Goal: Transaction & Acquisition: Purchase product/service

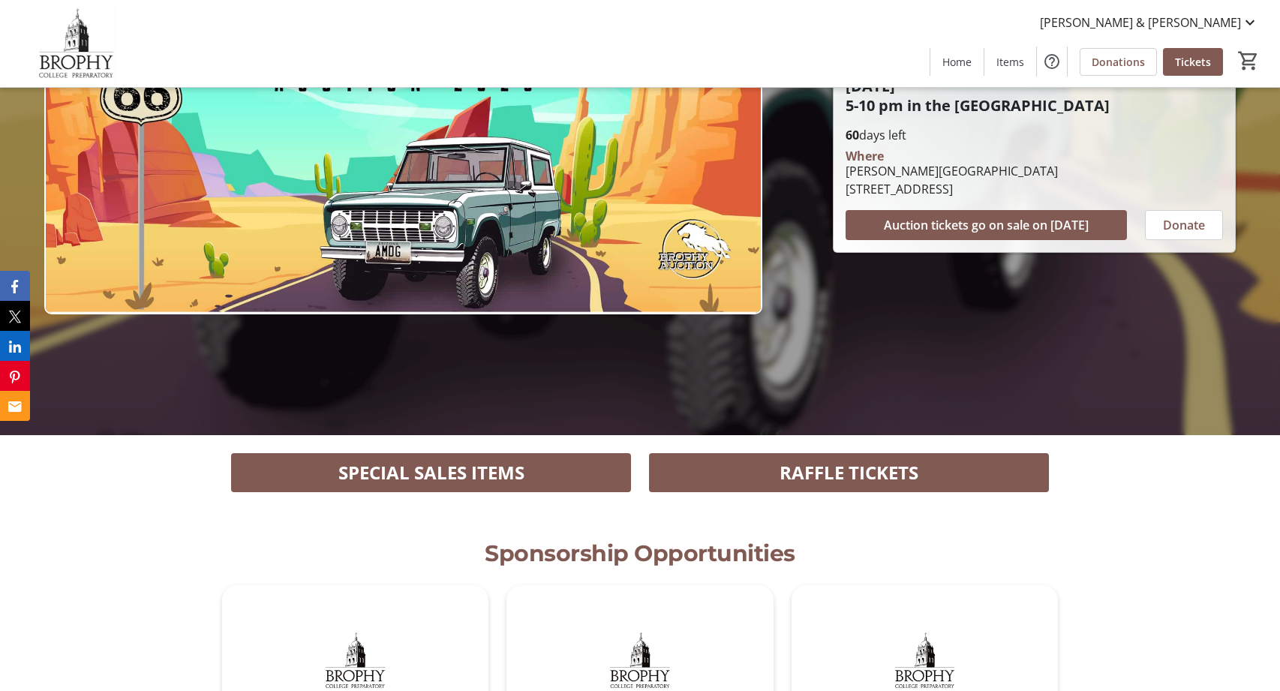
scroll to position [280, 0]
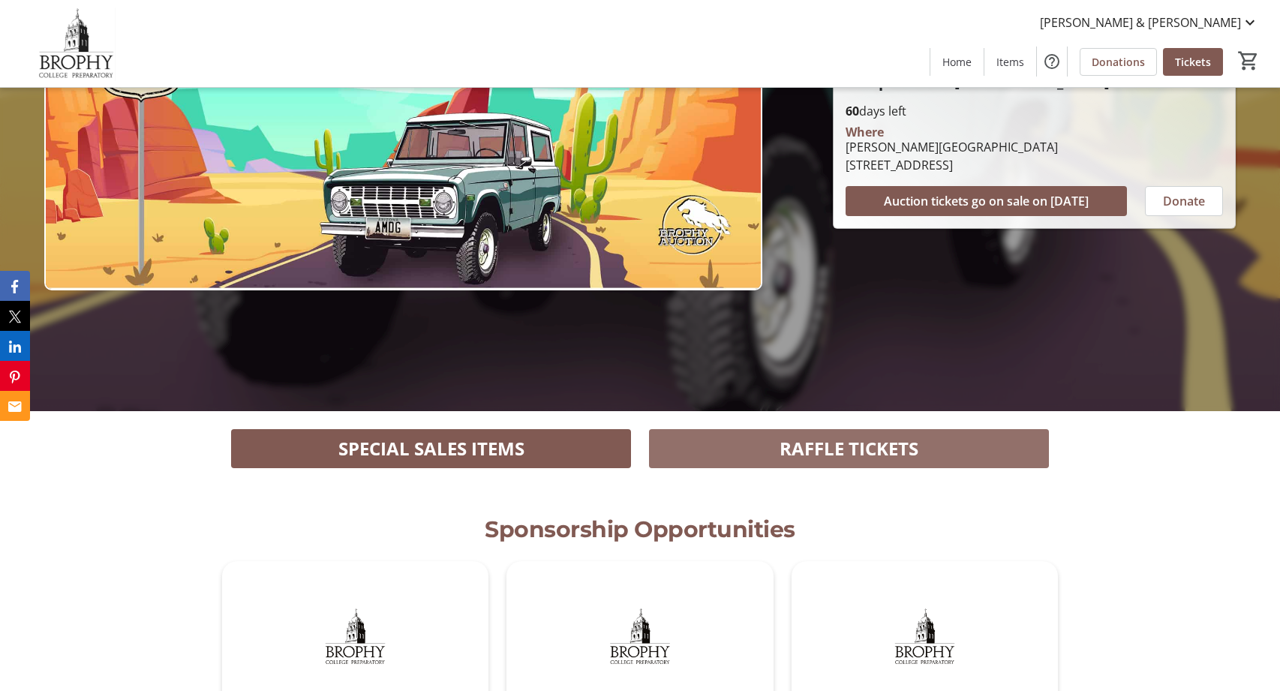
click at [808, 446] on span "RAFFLE TICKETS" at bounding box center [849, 448] width 139 height 27
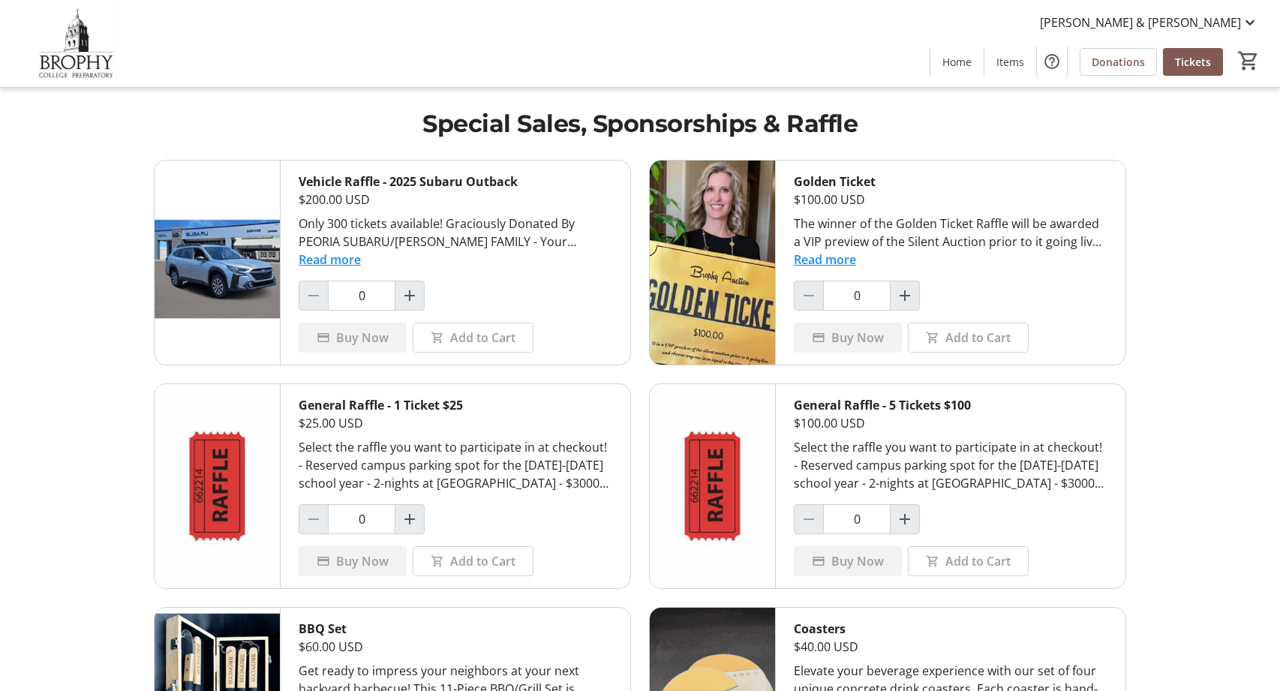
click at [806, 259] on button "Read more" at bounding box center [825, 260] width 62 height 18
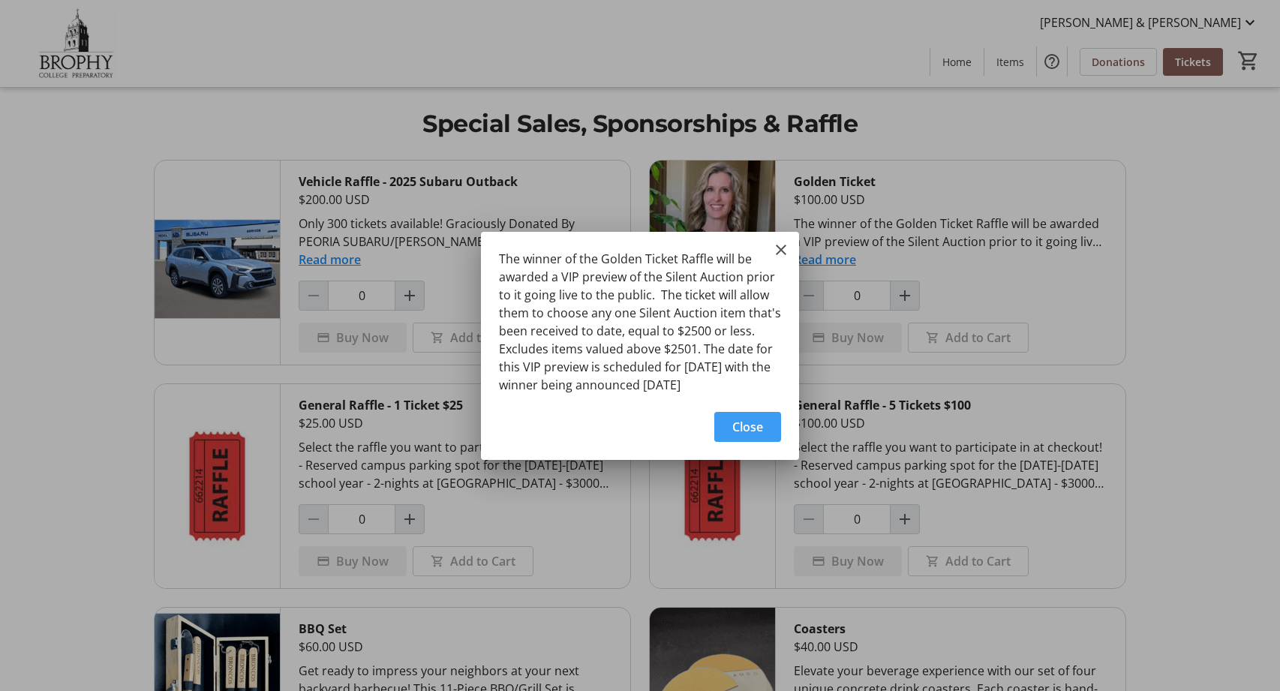
click at [749, 431] on span "Close" at bounding box center [748, 427] width 31 height 18
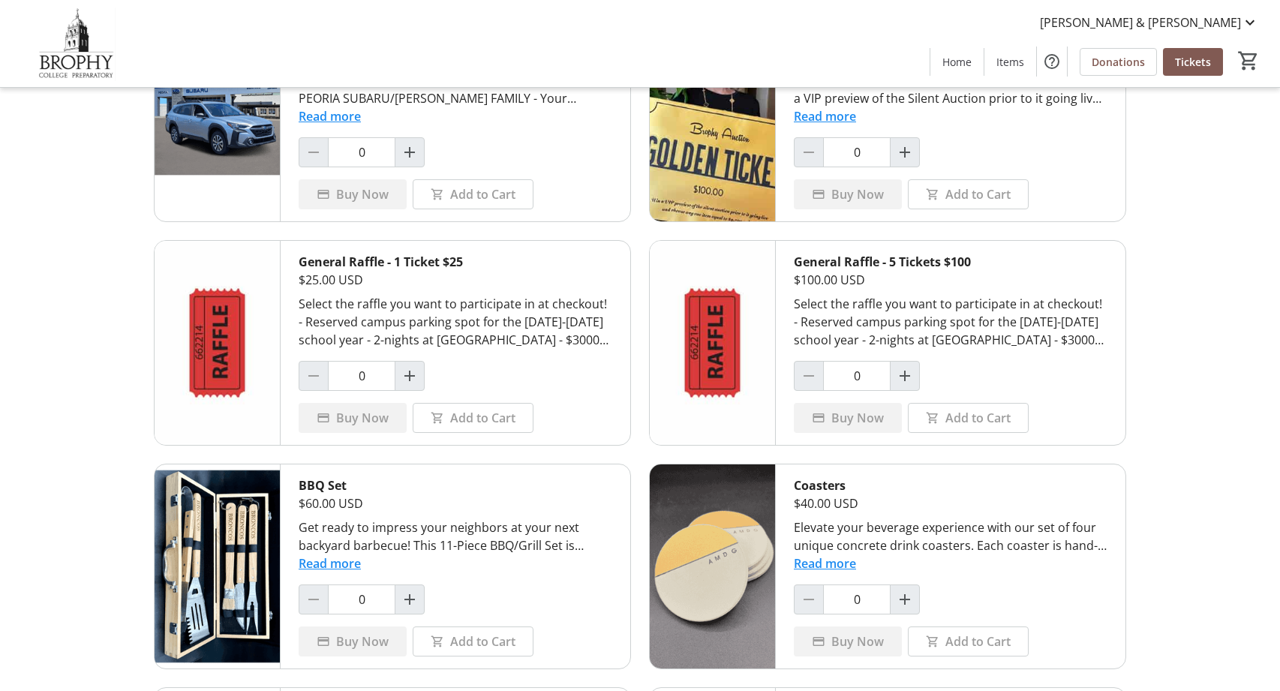
scroll to position [156, 0]
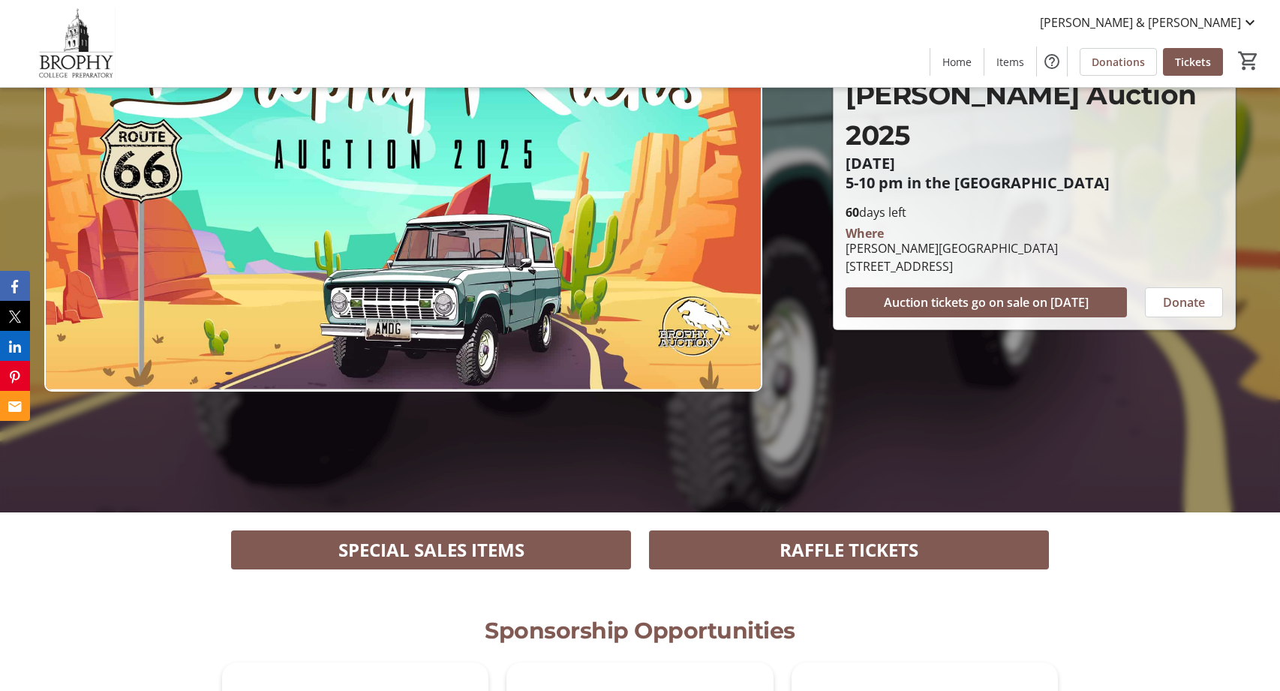
scroll to position [226, 0]
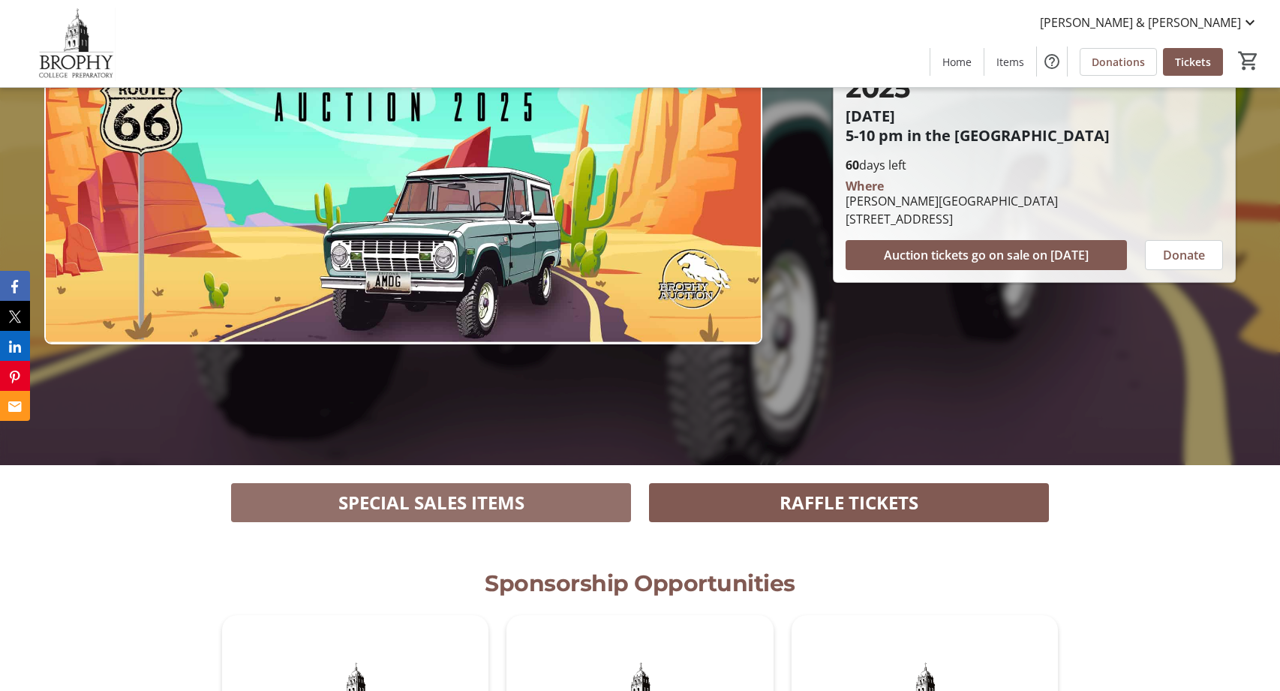
click at [554, 498] on span at bounding box center [431, 503] width 400 height 36
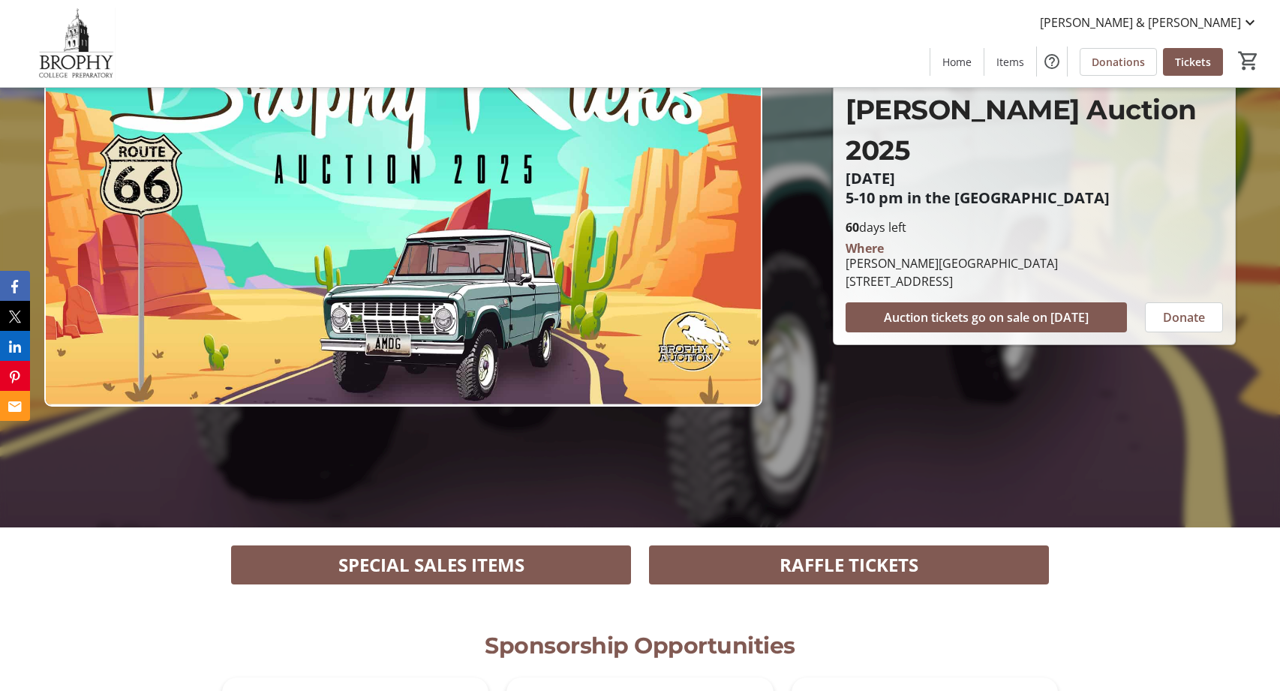
scroll to position [165, 0]
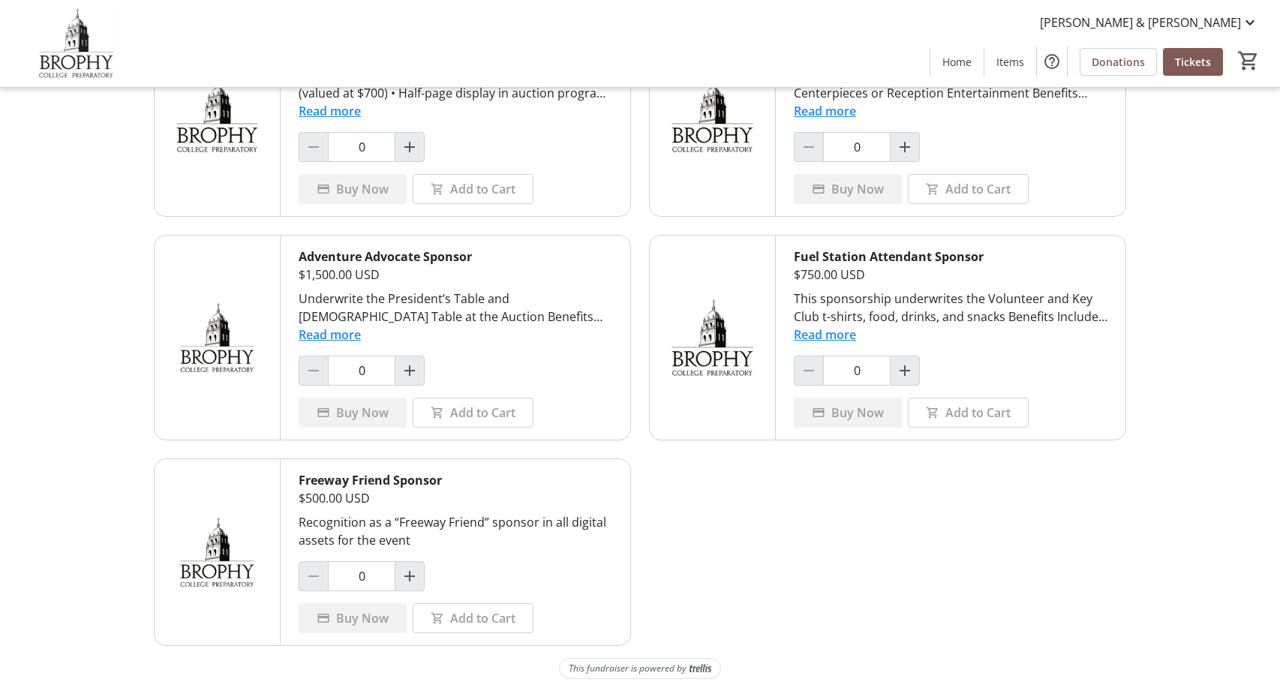
scroll to position [1043, 0]
